Goal: Information Seeking & Learning: Learn about a topic

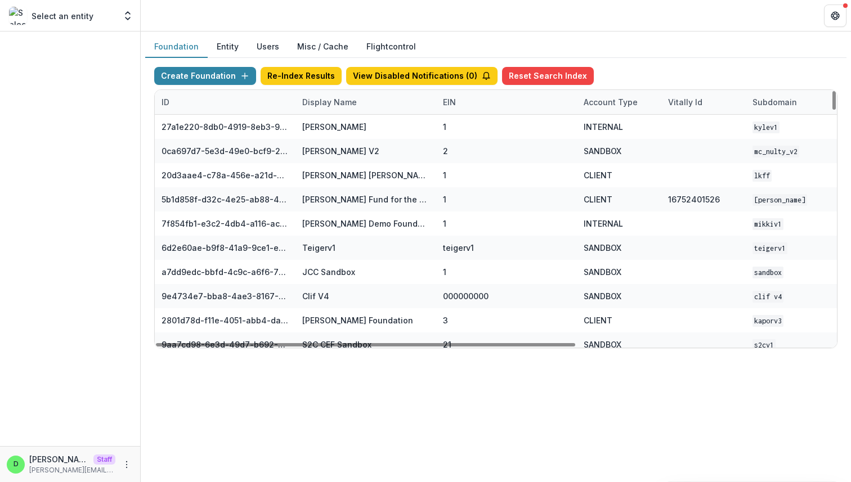
click at [326, 99] on div "Display Name" at bounding box center [329, 102] width 68 height 12
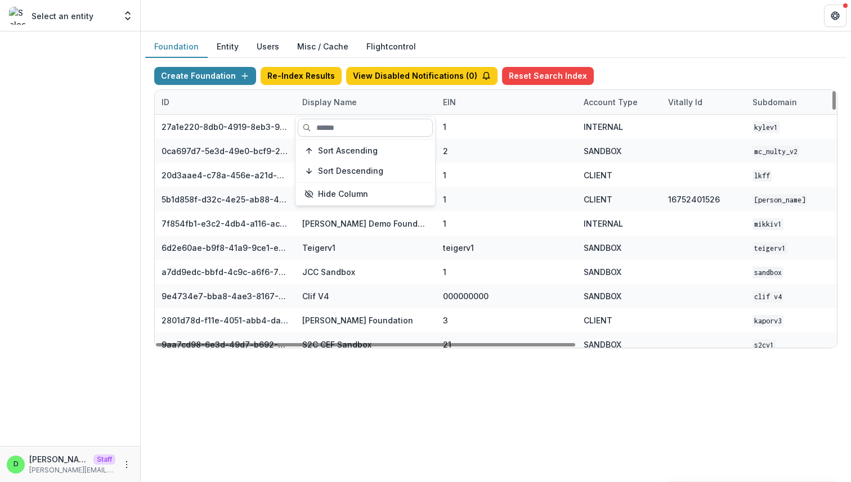
click at [327, 129] on input at bounding box center [365, 128] width 135 height 18
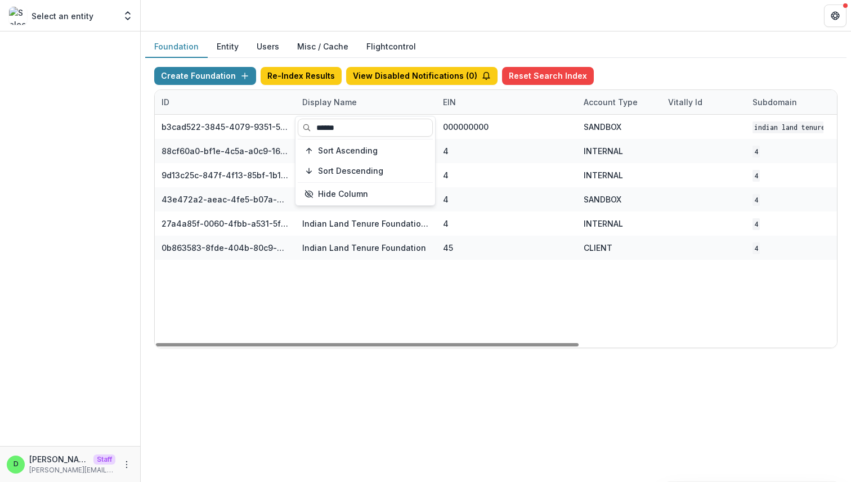
type input "******"
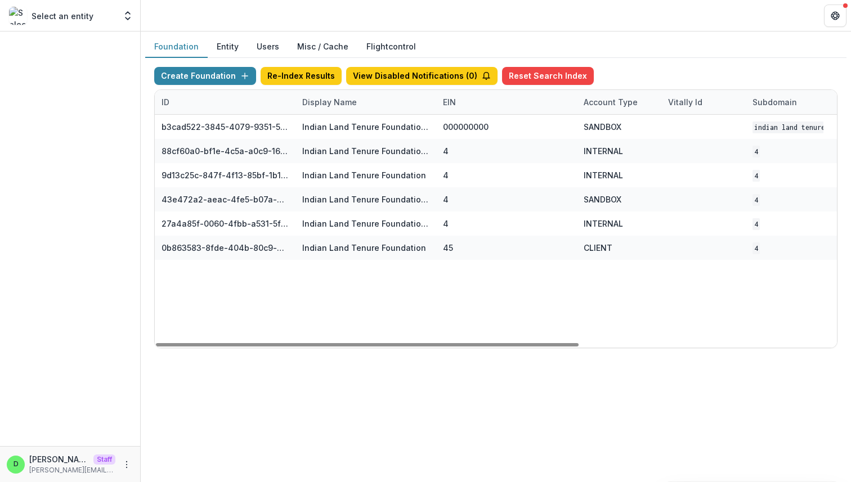
click at [379, 295] on div "b3cad522-3845-4079-9351-540cc1cc8c51 Indian Land Tenure Foundation Workflow San…" at bounding box center [703, 231] width 1097 height 233
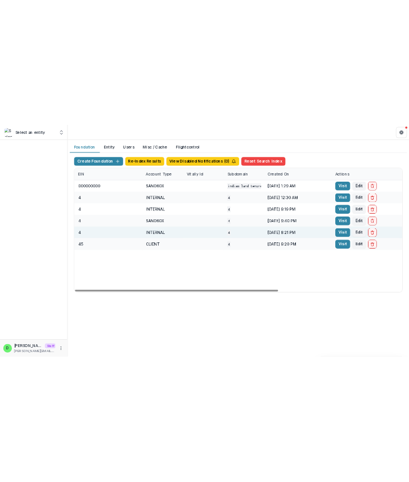
scroll to position [0, 284]
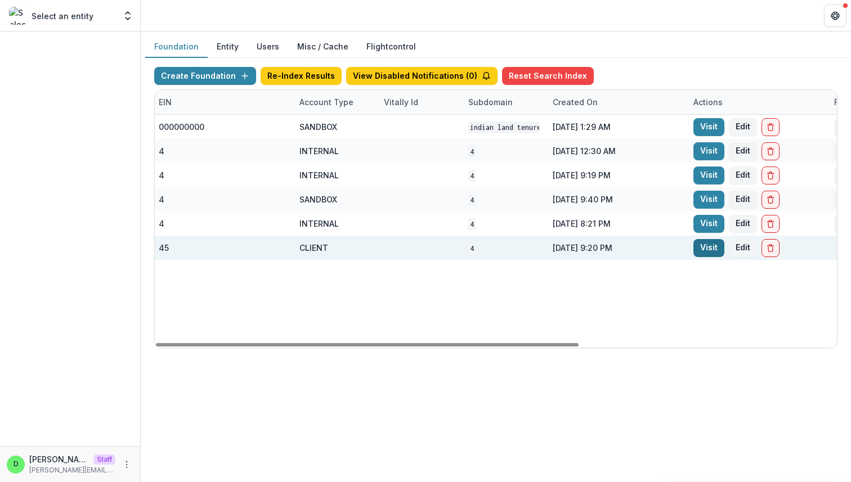
click at [703, 248] on link "Visit" at bounding box center [708, 248] width 31 height 18
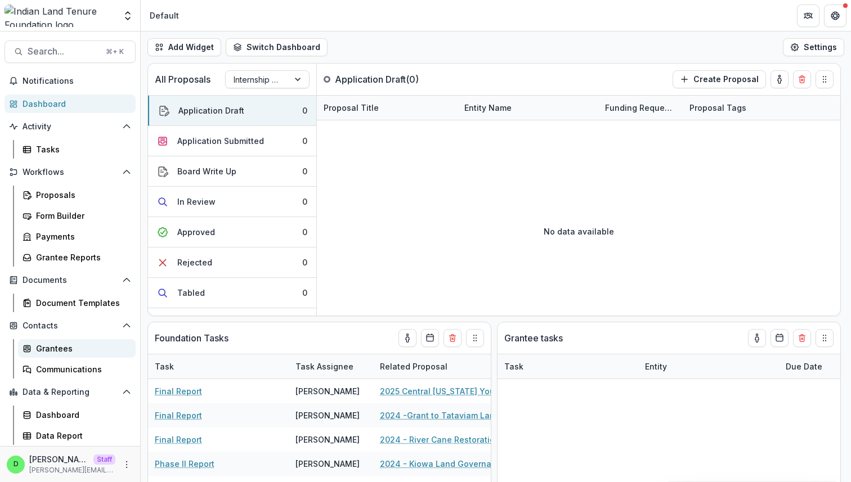
click at [81, 352] on div "Grantees" at bounding box center [81, 349] width 91 height 12
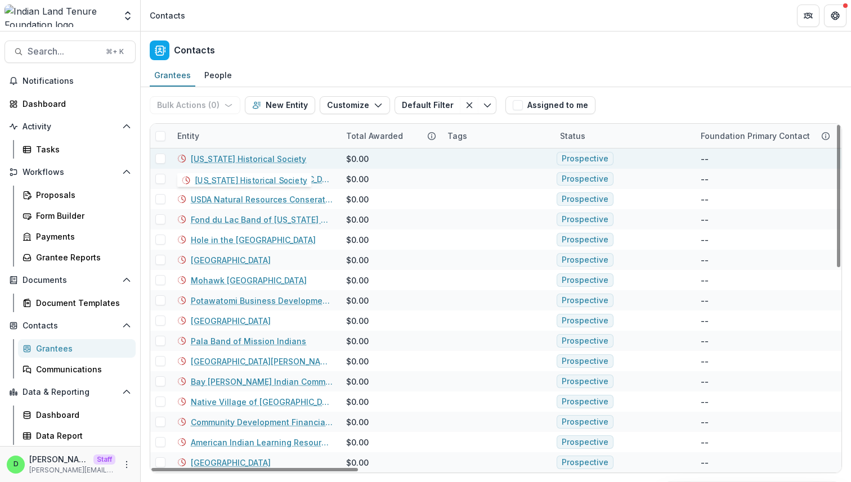
click at [267, 157] on link "[US_STATE] Historical Society" at bounding box center [248, 159] width 115 height 12
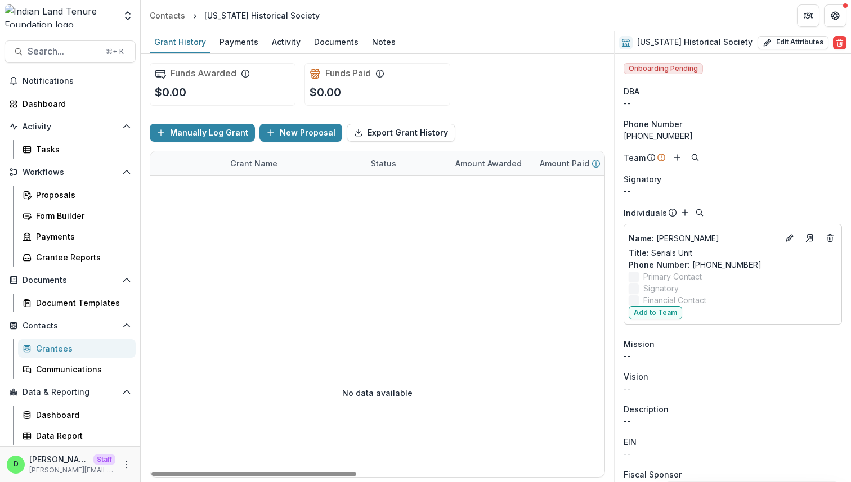
click at [62, 348] on div "Grantees" at bounding box center [81, 349] width 91 height 12
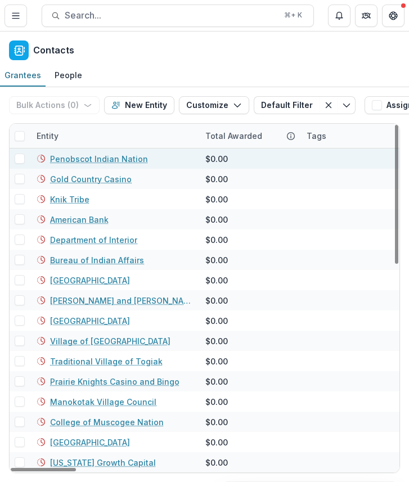
click at [97, 161] on link "Penobscot Indian Nation" at bounding box center [99, 159] width 98 height 12
